Goal: Task Accomplishment & Management: Complete application form

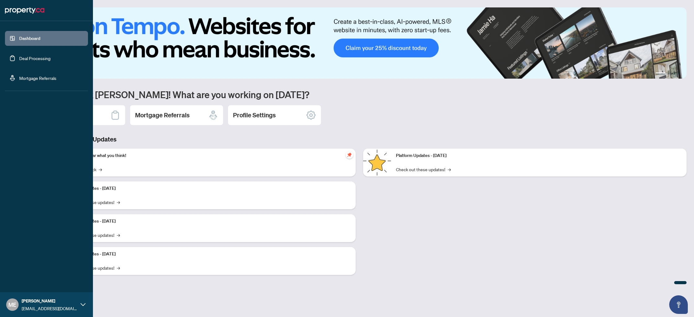
click at [27, 60] on link "Deal Processing" at bounding box center [34, 58] width 31 height 6
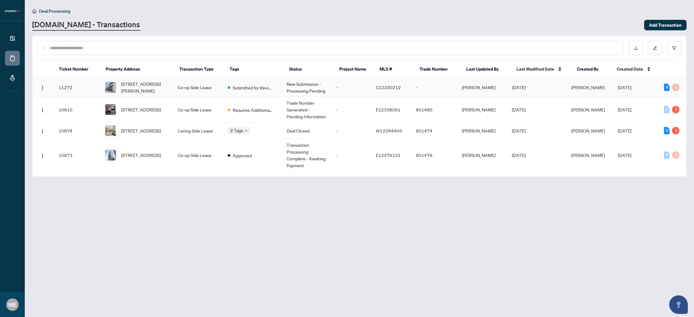
click at [299, 88] on td "New Submission - Processing Pending" at bounding box center [307, 87] width 50 height 19
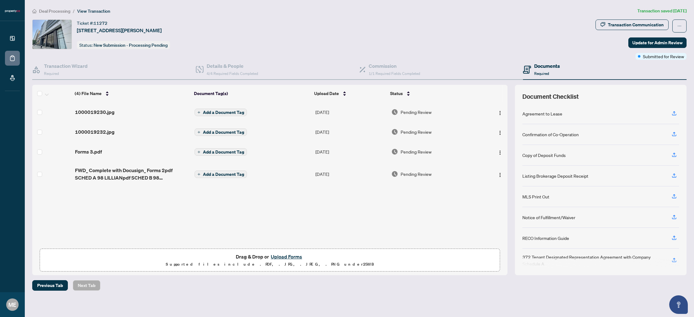
click at [292, 263] on p "Supported files include .PDF, .JPG, .JPEG, .PNG under 25 MB" at bounding box center [270, 264] width 452 height 7
click at [291, 256] on button "Upload Forms" at bounding box center [286, 257] width 35 height 8
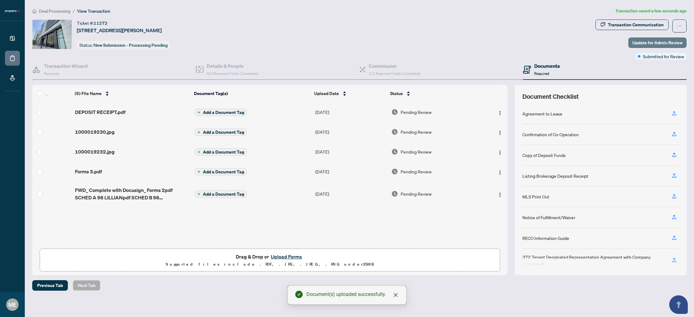
click at [662, 43] on span "Update for Admin Review" at bounding box center [657, 43] width 50 height 10
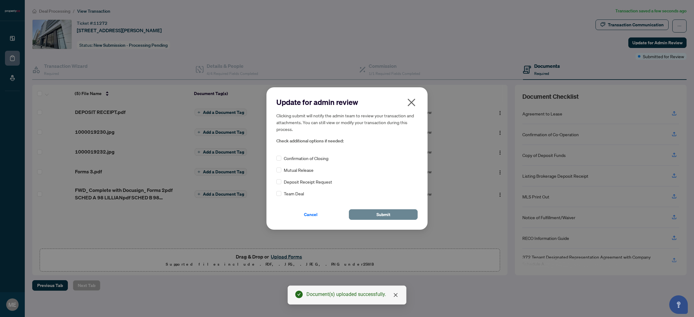
click at [398, 215] on button "Submit" at bounding box center [383, 214] width 69 height 11
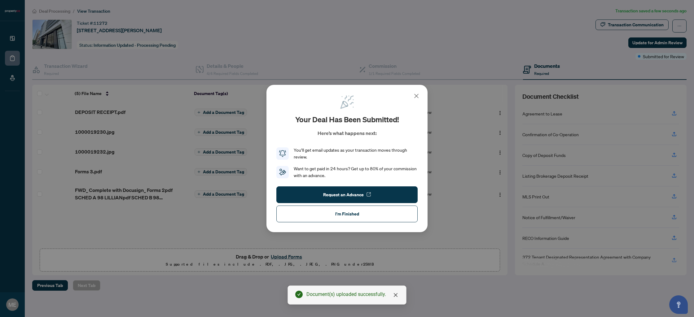
drag, startPoint x: 371, startPoint y: 214, endPoint x: 384, endPoint y: 211, distance: 12.8
click at [371, 214] on button "I'm Finished" at bounding box center [346, 214] width 141 height 17
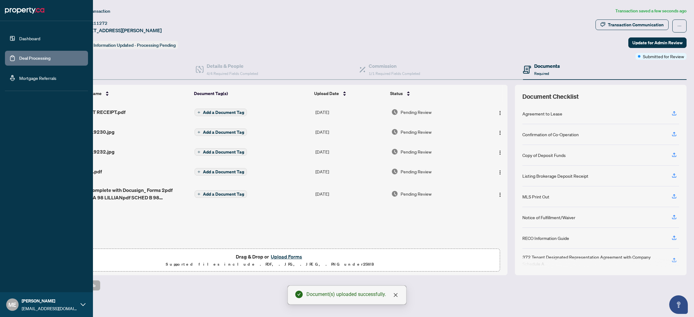
click at [40, 37] on link "Dashboard" at bounding box center [29, 39] width 21 height 6
